Goal: Navigation & Orientation: Find specific page/section

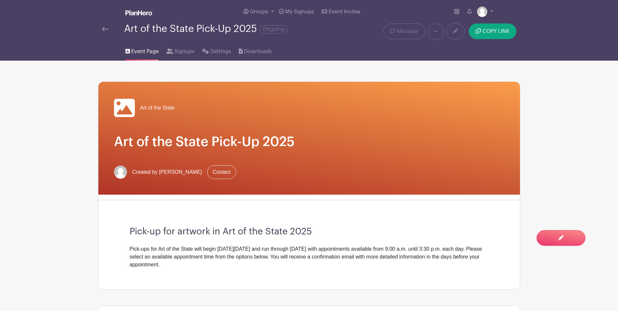
scroll to position [163, 0]
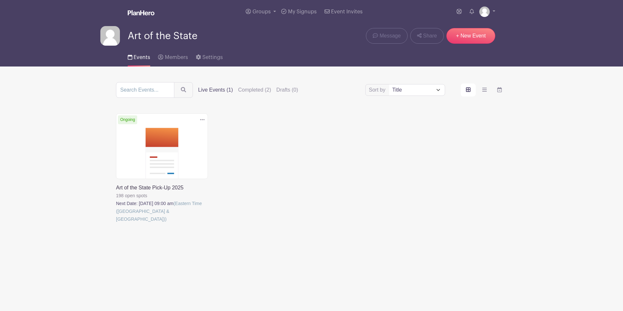
click at [116, 223] on link at bounding box center [116, 223] width 0 height 0
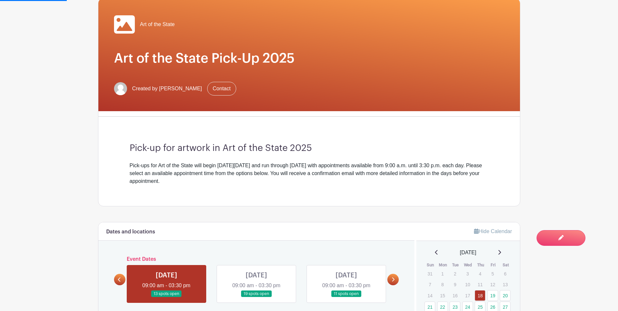
scroll to position [228, 0]
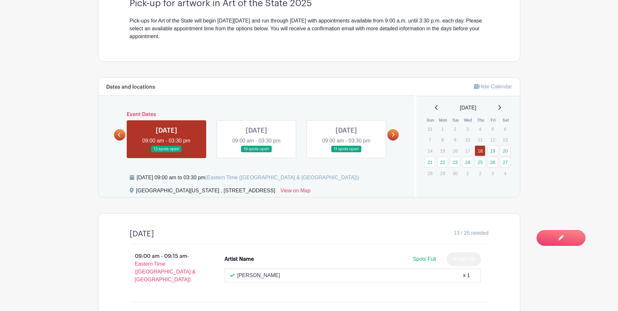
click at [393, 133] on icon at bounding box center [393, 134] width 3 height 5
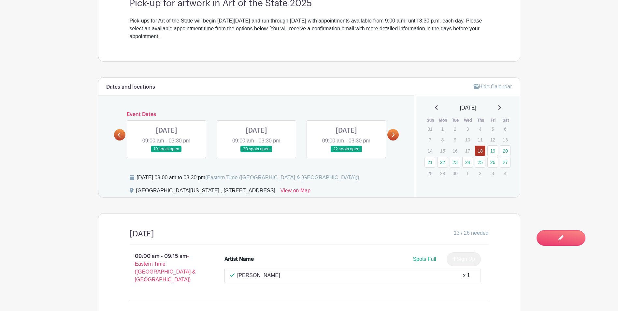
click at [393, 133] on icon at bounding box center [393, 134] width 3 height 5
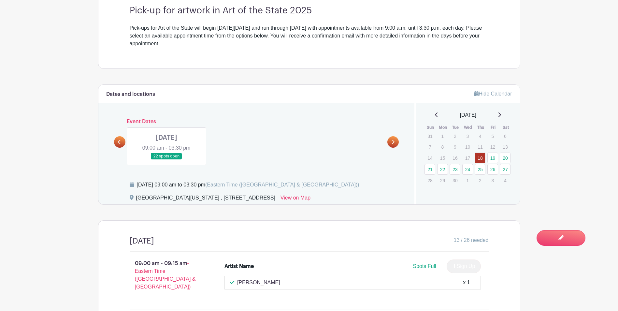
scroll to position [0, 0]
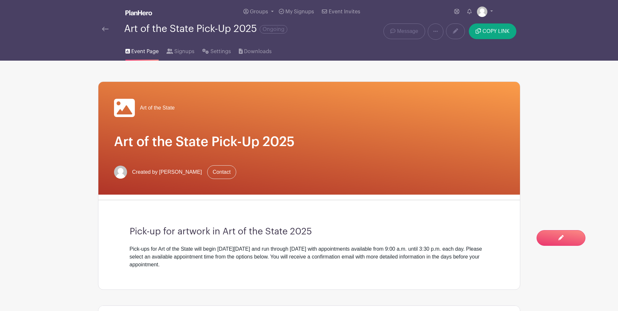
click at [105, 31] on img at bounding box center [105, 29] width 7 height 5
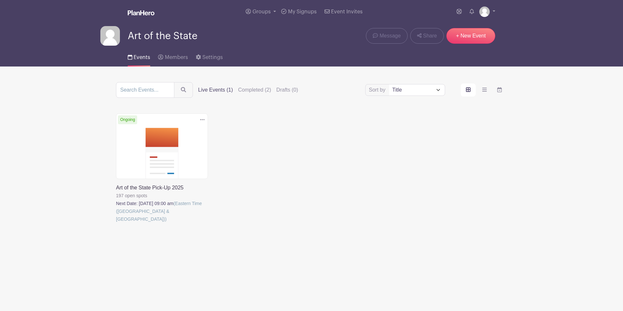
click at [116, 223] on link at bounding box center [116, 223] width 0 height 0
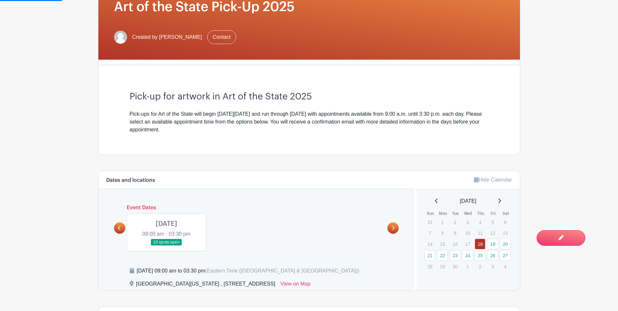
scroll to position [195, 0]
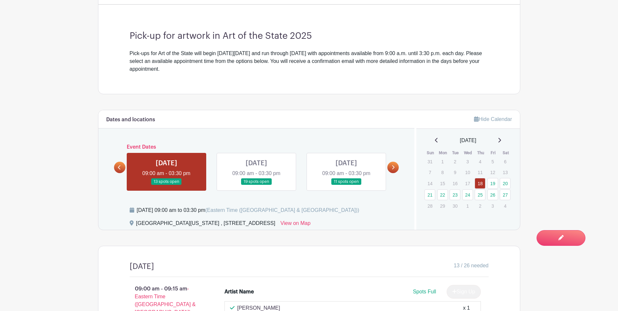
click at [392, 168] on icon at bounding box center [393, 167] width 3 height 5
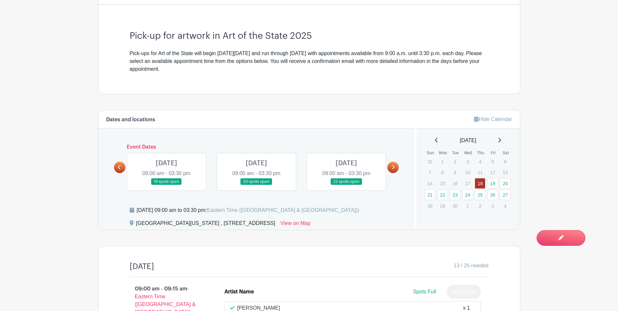
click at [392, 168] on icon at bounding box center [393, 167] width 3 height 5
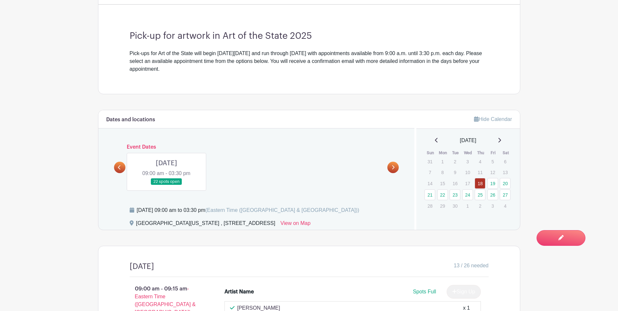
click at [123, 169] on link at bounding box center [119, 167] width 11 height 11
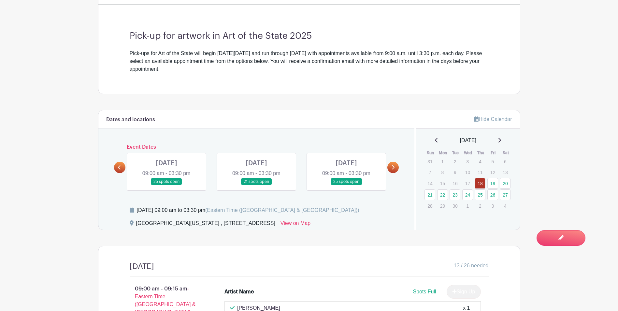
click at [122, 169] on link at bounding box center [119, 167] width 11 height 11
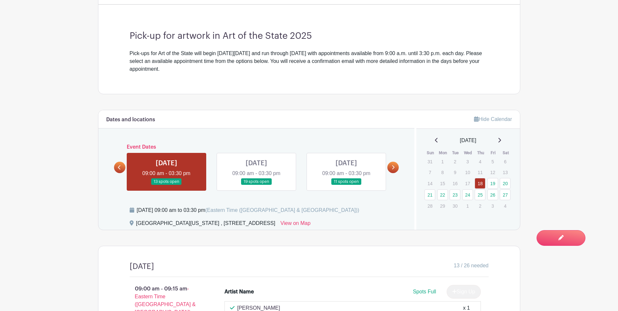
click at [122, 169] on link at bounding box center [119, 167] width 11 height 11
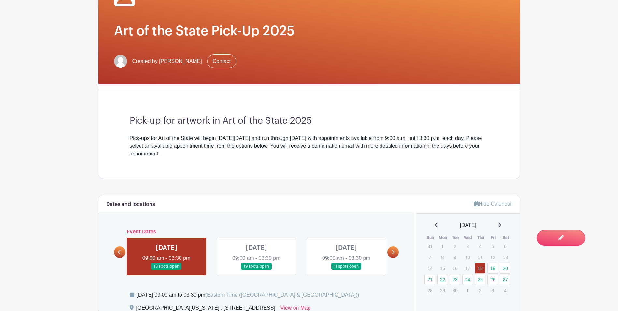
scroll to position [0, 0]
